Goal: Navigation & Orientation: Understand site structure

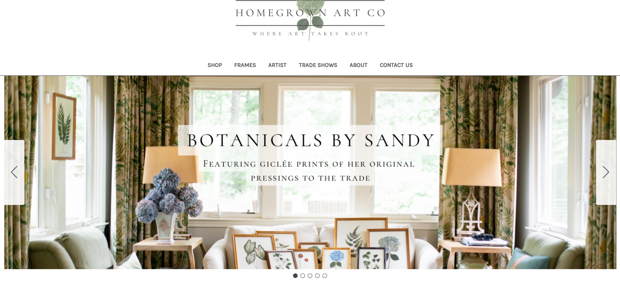
scroll to position [37, 0]
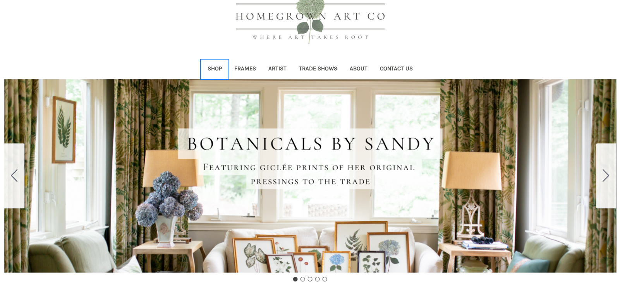
click at [219, 68] on link "Shop" at bounding box center [214, 69] width 27 height 19
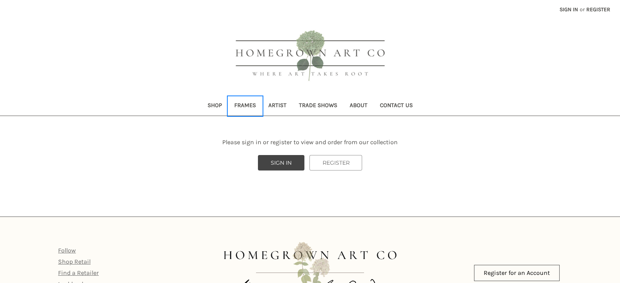
click at [248, 104] on link "Frames" at bounding box center [245, 106] width 34 height 19
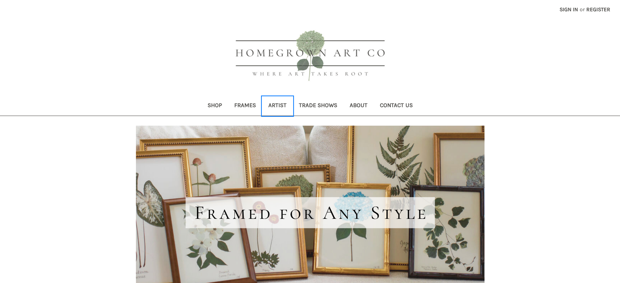
click at [281, 104] on link "Artist" at bounding box center [277, 106] width 31 height 19
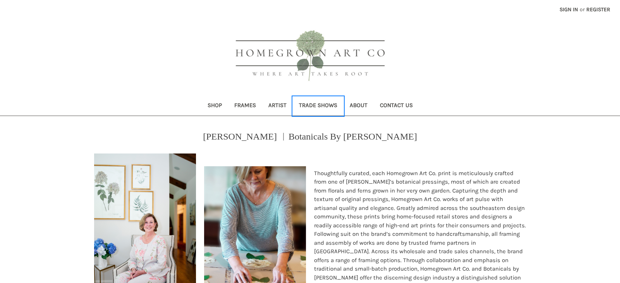
click at [315, 103] on link "Trade Shows" at bounding box center [318, 106] width 51 height 19
